Goal: Task Accomplishment & Management: Manage account settings

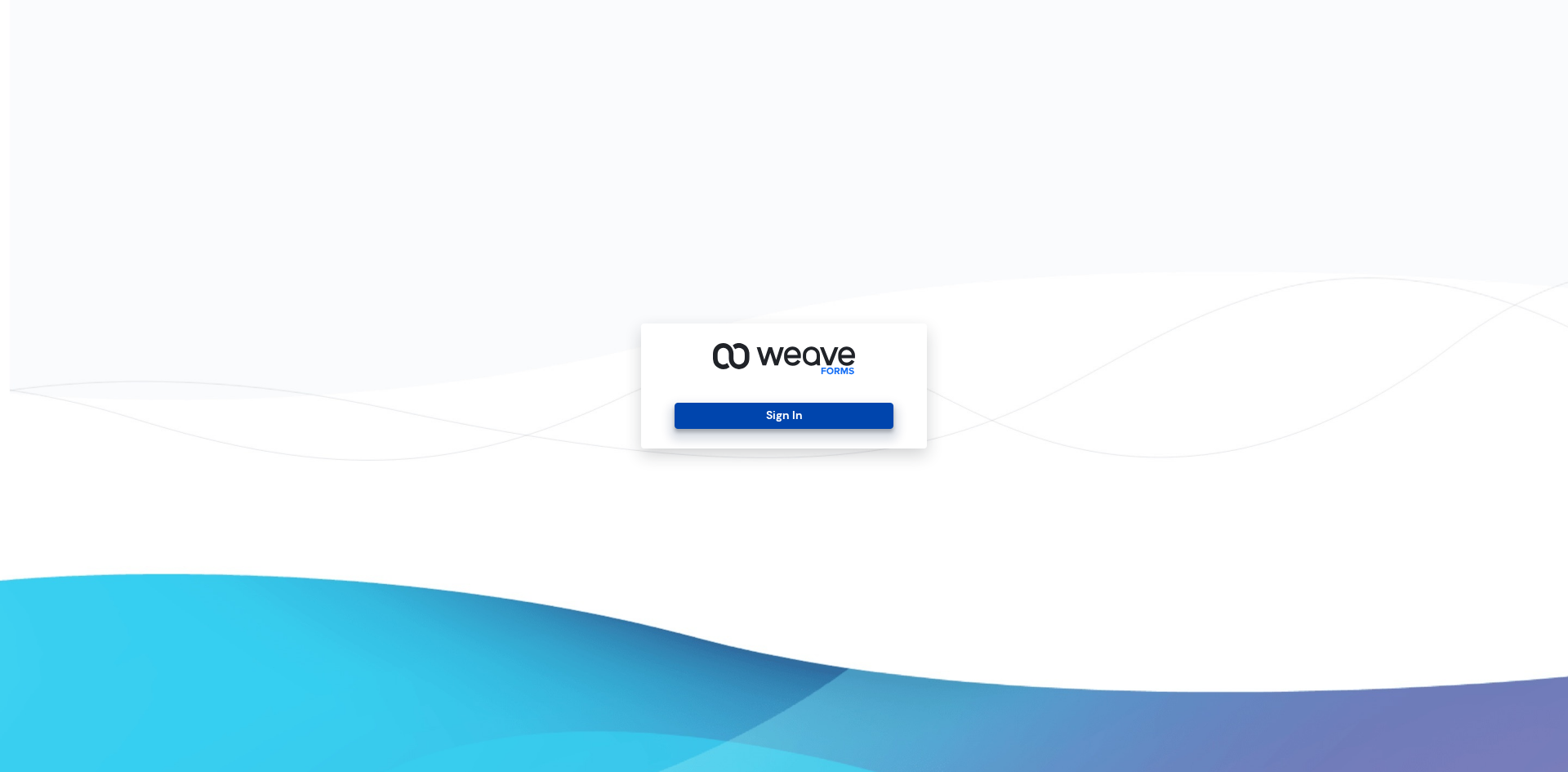
click at [770, 413] on button "Sign In" at bounding box center [784, 416] width 218 height 27
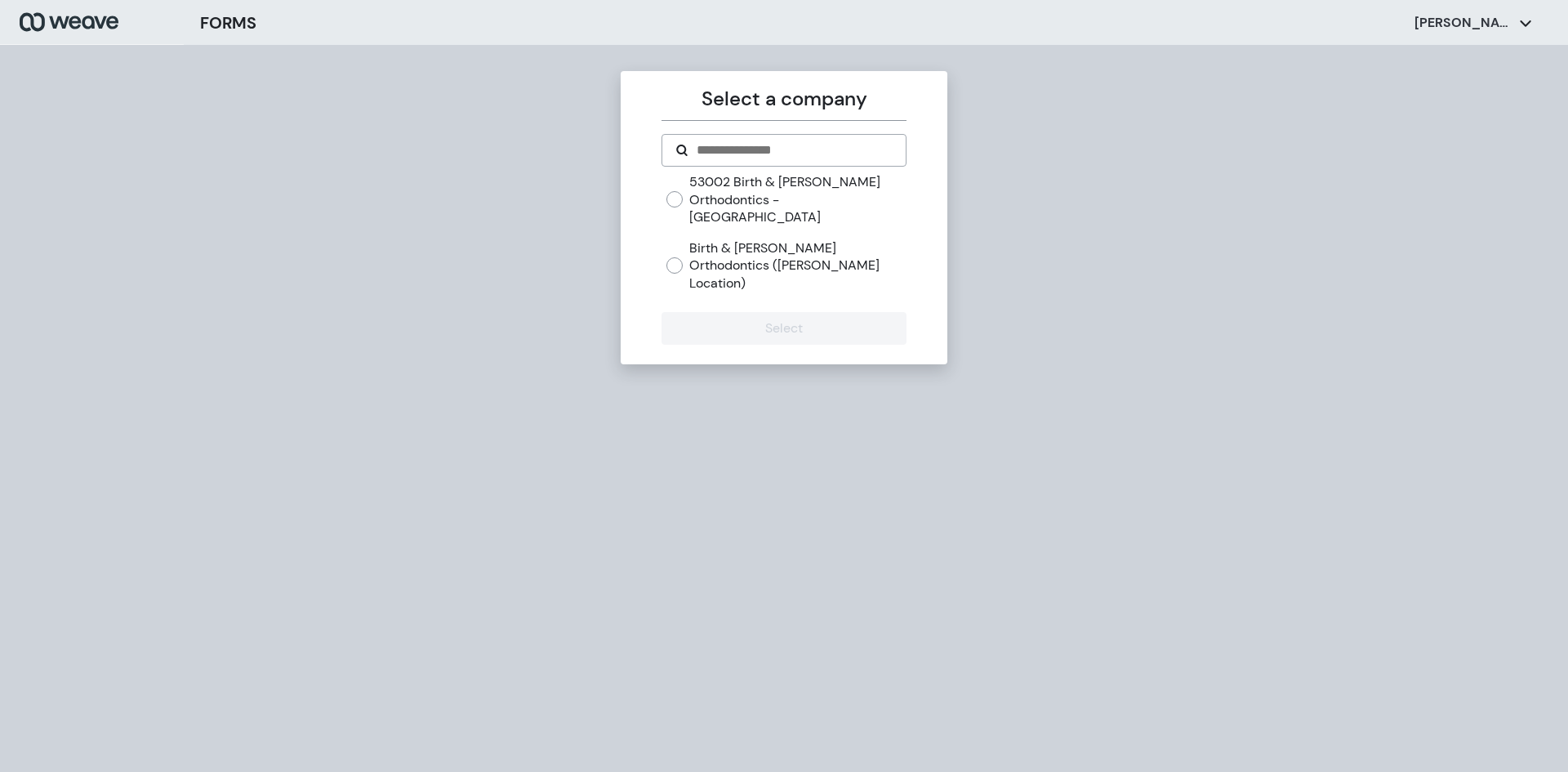
click at [754, 240] on label "Birth & [PERSON_NAME] Orthodontics ([PERSON_NAME] Location)" at bounding box center [797, 266] width 217 height 53
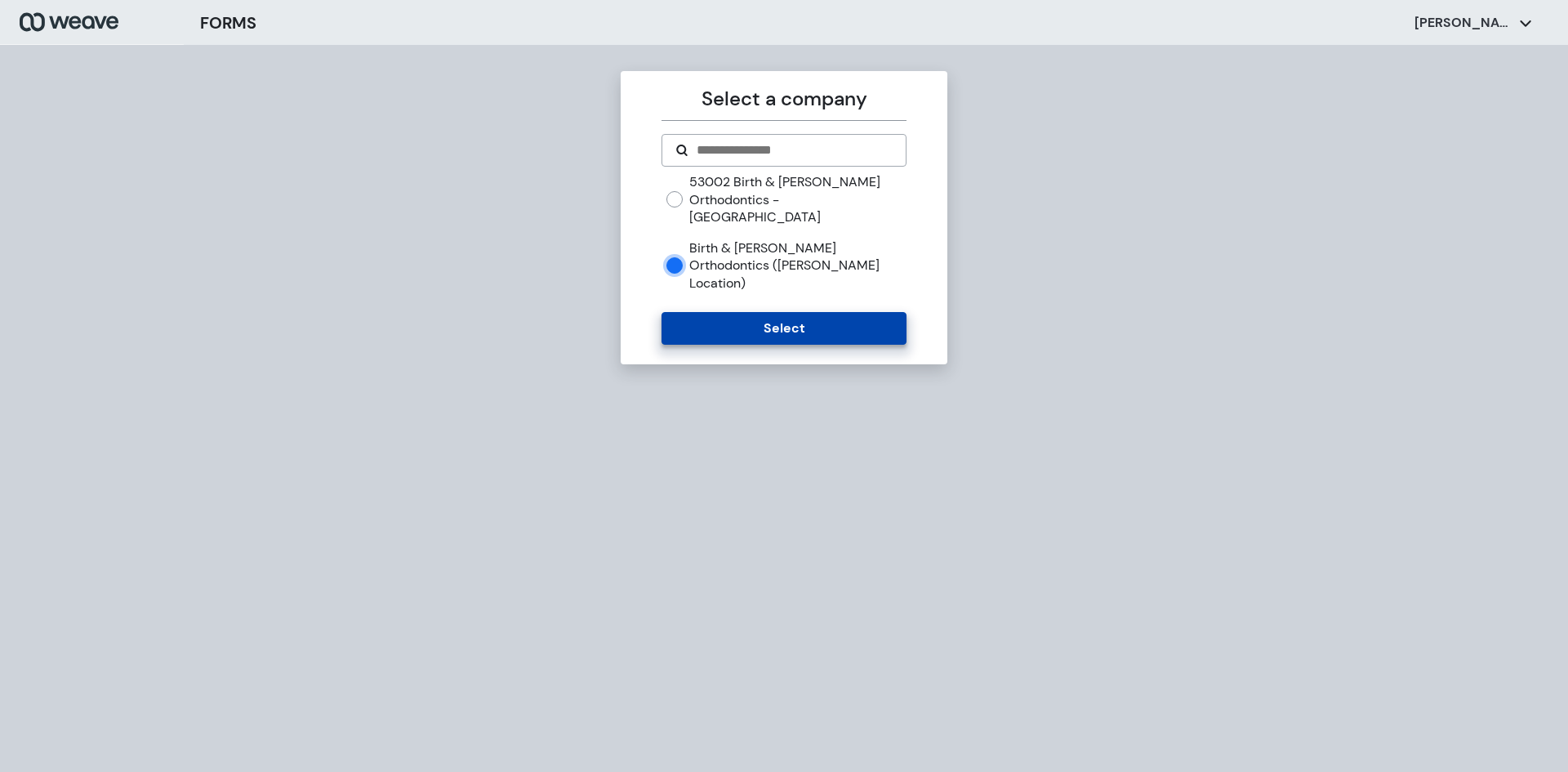
click at [754, 312] on button "Select" at bounding box center [784, 328] width 244 height 33
